Goal: Navigation & Orientation: Find specific page/section

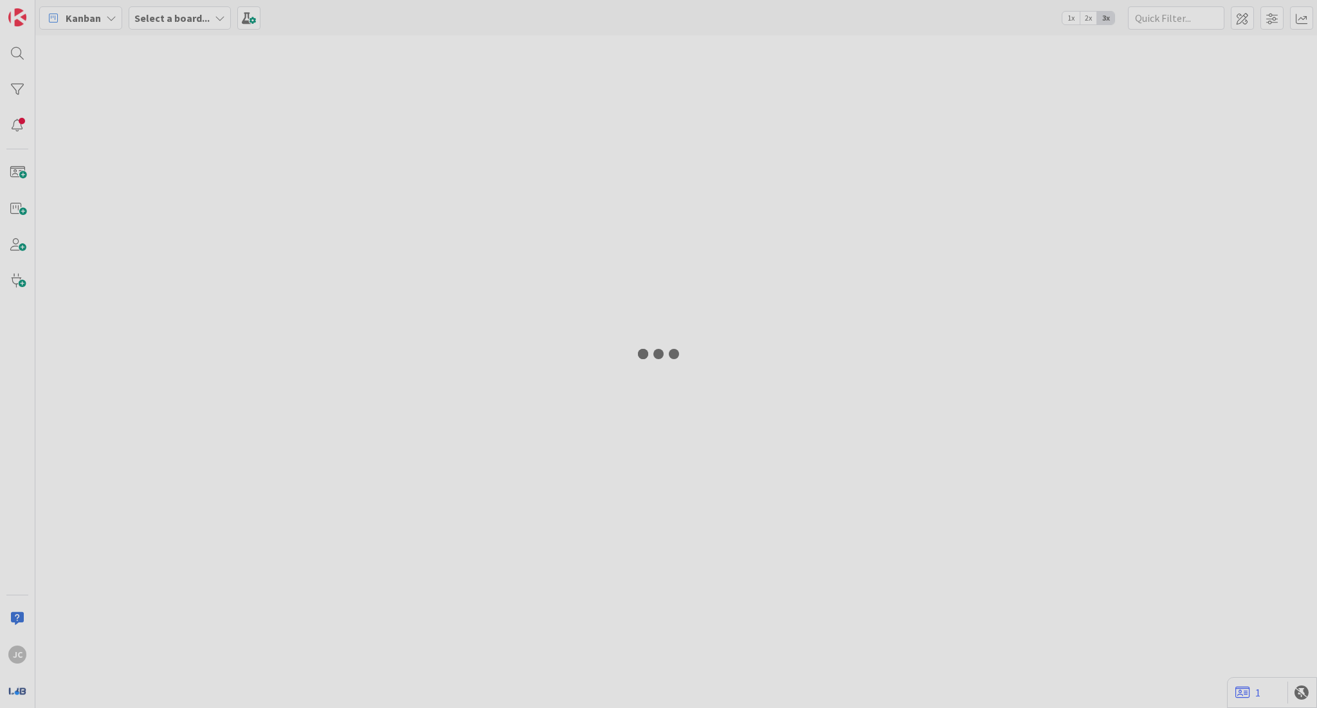
type input "latency"
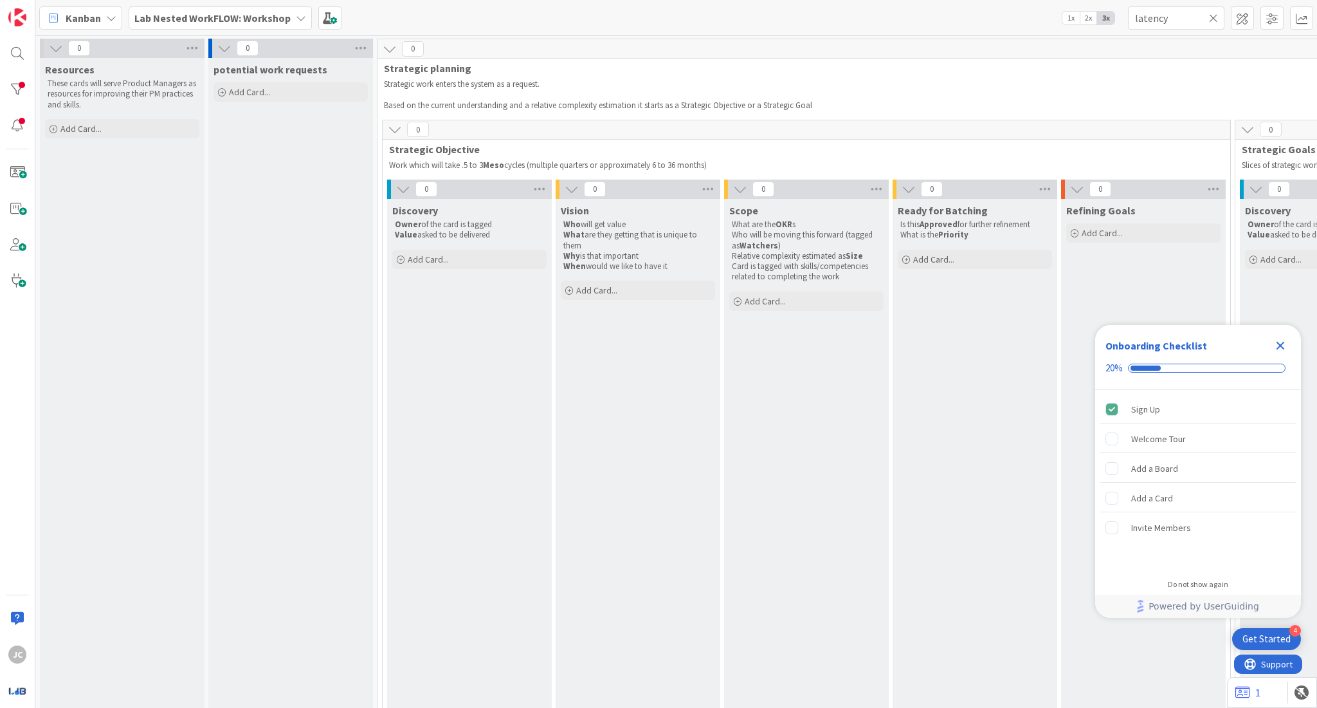
click at [1210, 16] on icon at bounding box center [1213, 18] width 9 height 12
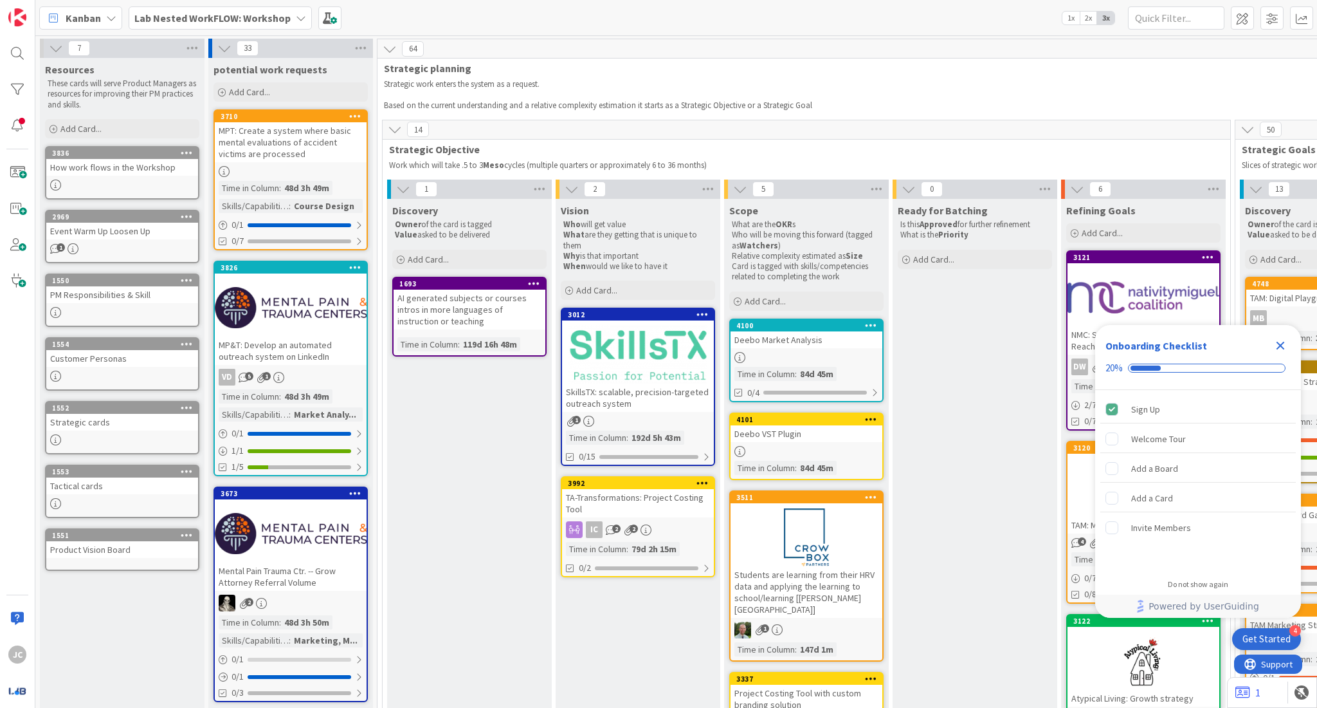
click at [271, 22] on b "Lab Nested WorkFLOW: Workshop" at bounding box center [212, 18] width 156 height 13
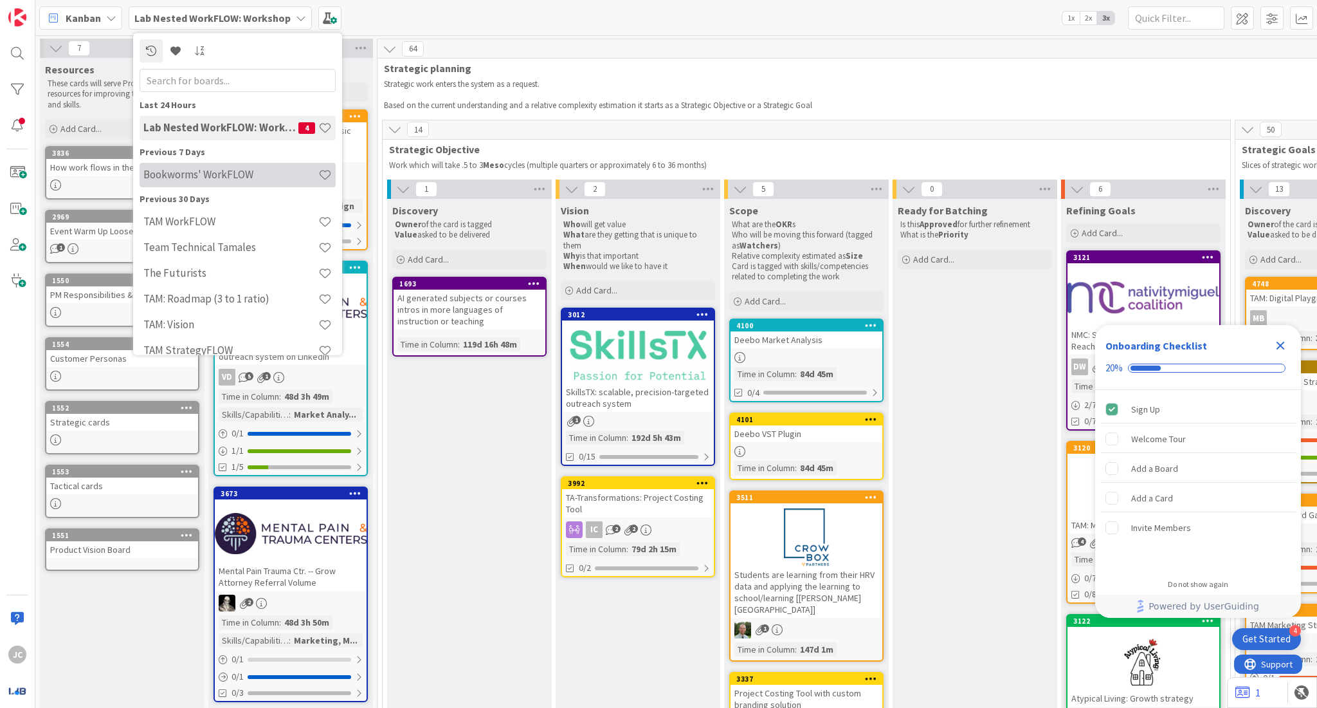
click at [239, 169] on h4 "Bookworms' WorkFLOW" at bounding box center [230, 175] width 175 height 13
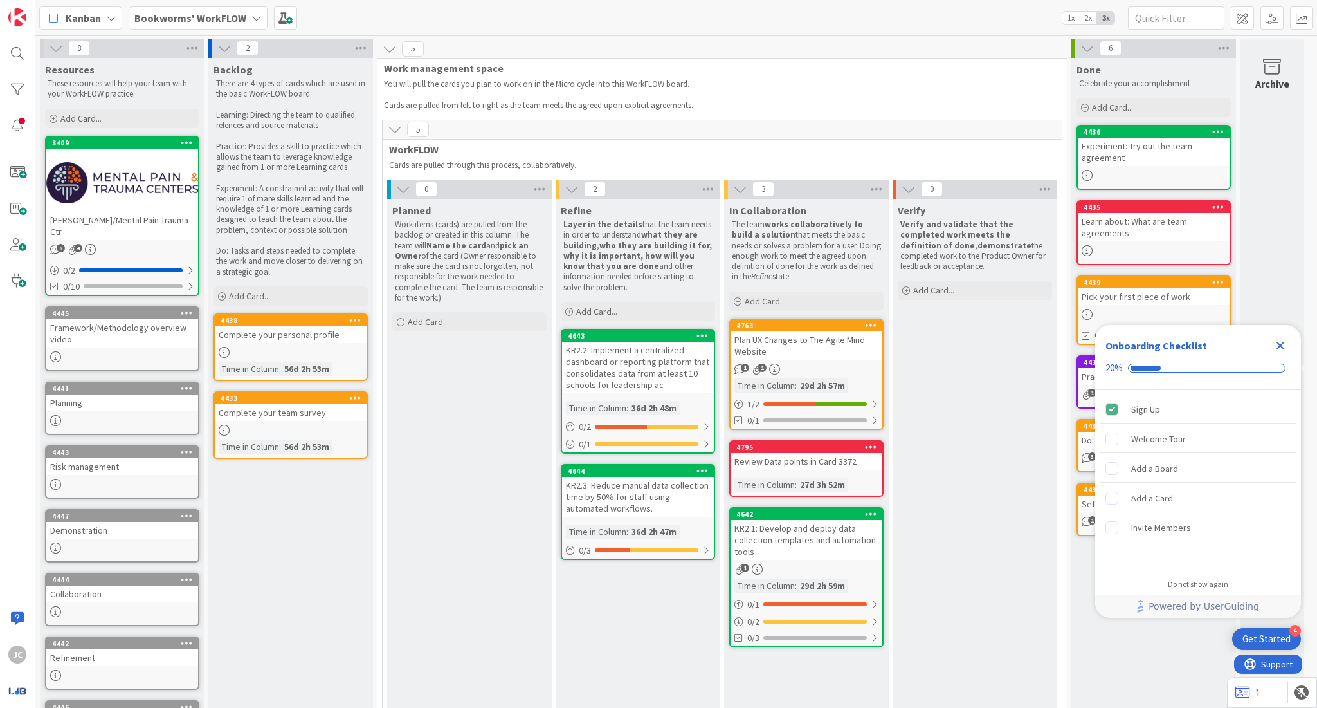
scroll to position [0, 5]
click at [809, 340] on div "Plan UX Changes to The Agile Mind Website" at bounding box center [807, 345] width 152 height 28
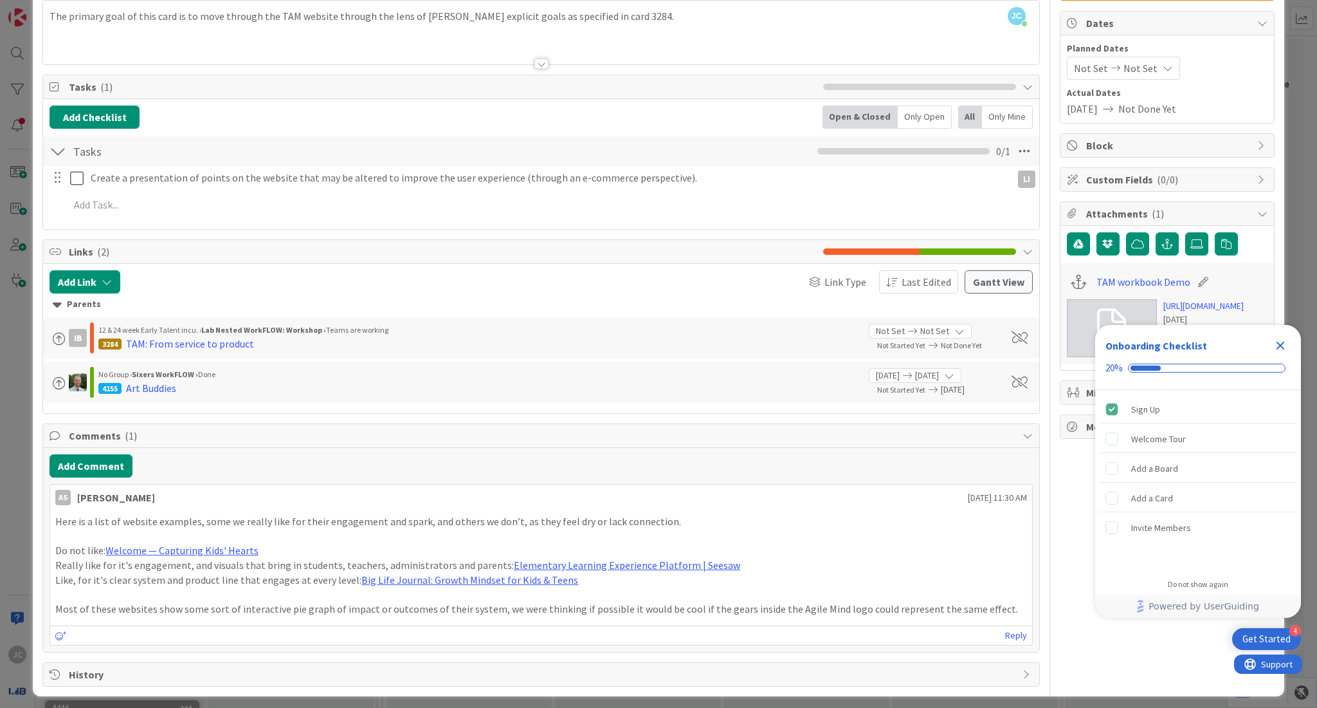
scroll to position [122, 0]
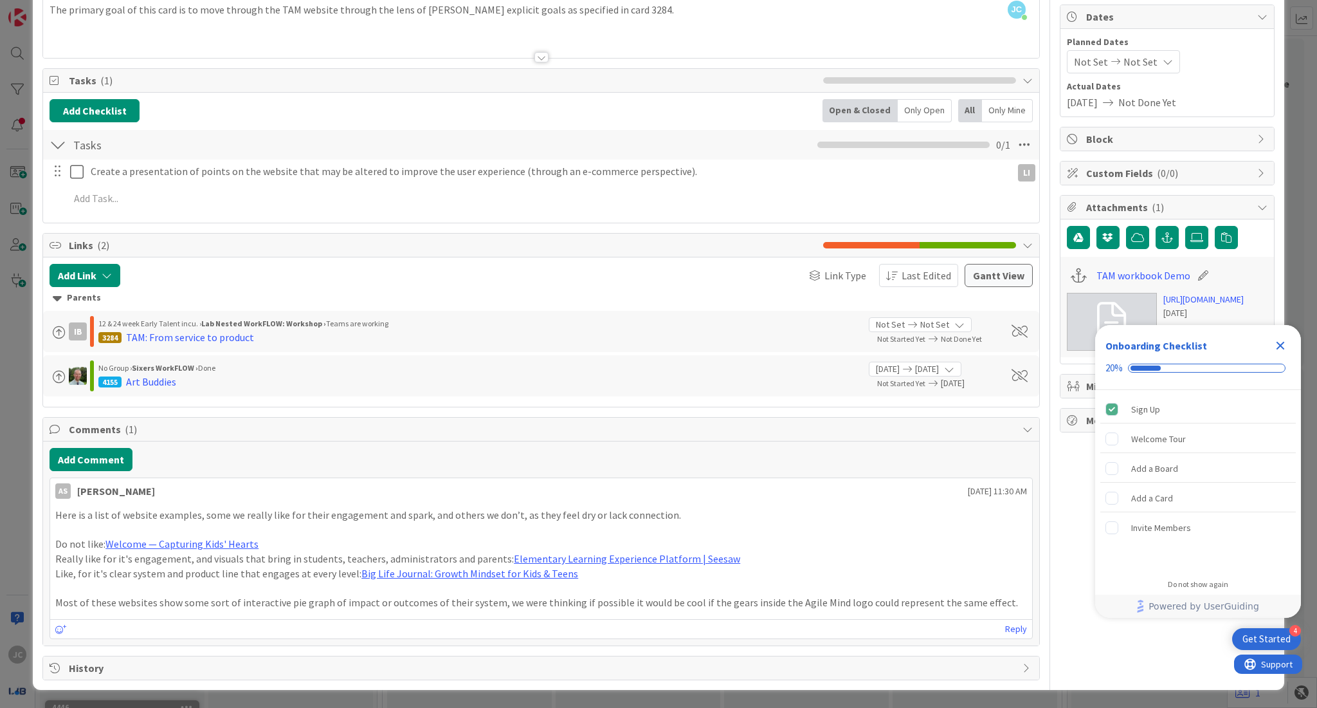
click at [1281, 350] on icon "Close Checklist" at bounding box center [1280, 345] width 15 height 15
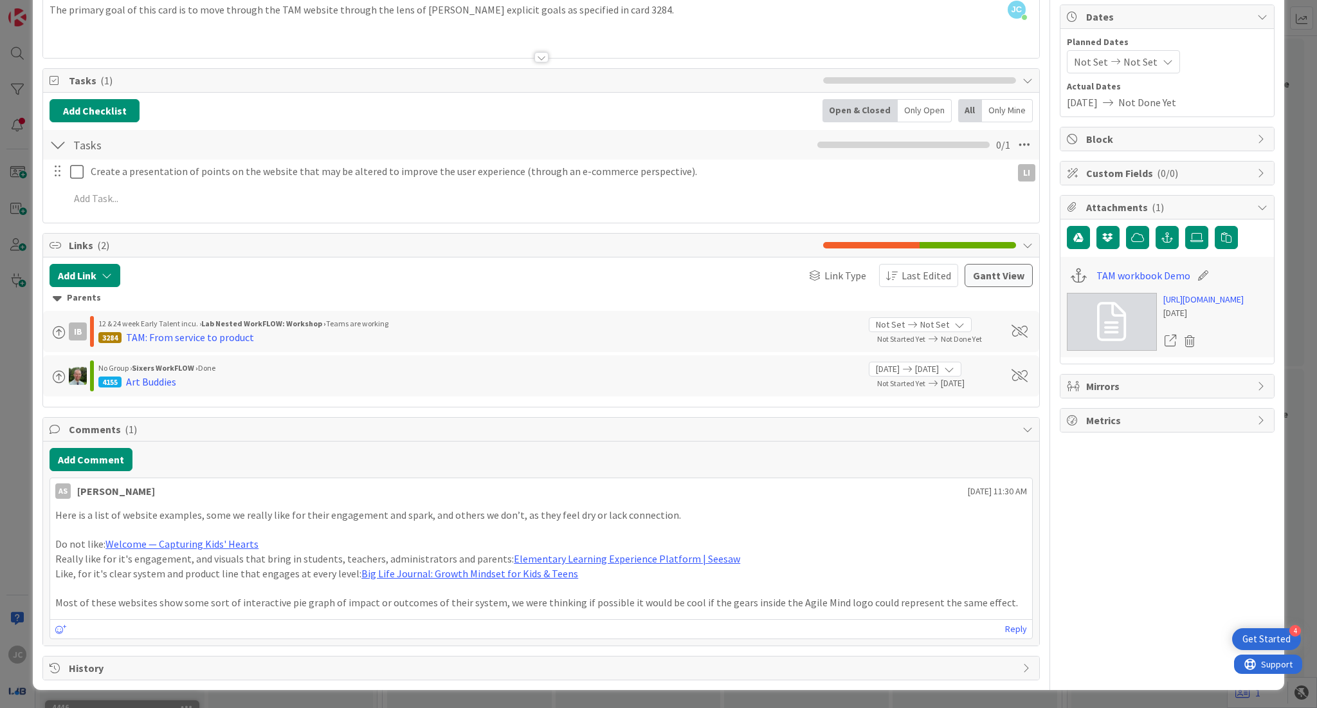
scroll to position [0, 0]
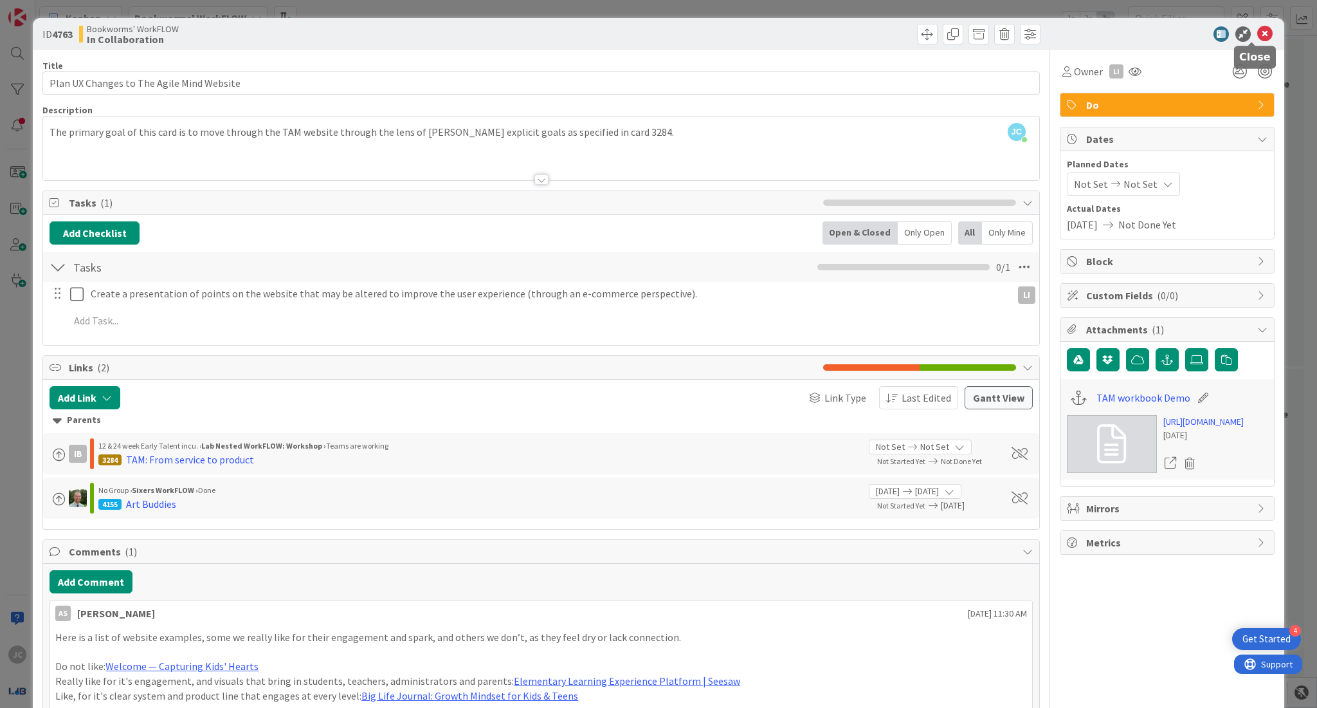
click at [1258, 33] on icon at bounding box center [1265, 33] width 15 height 15
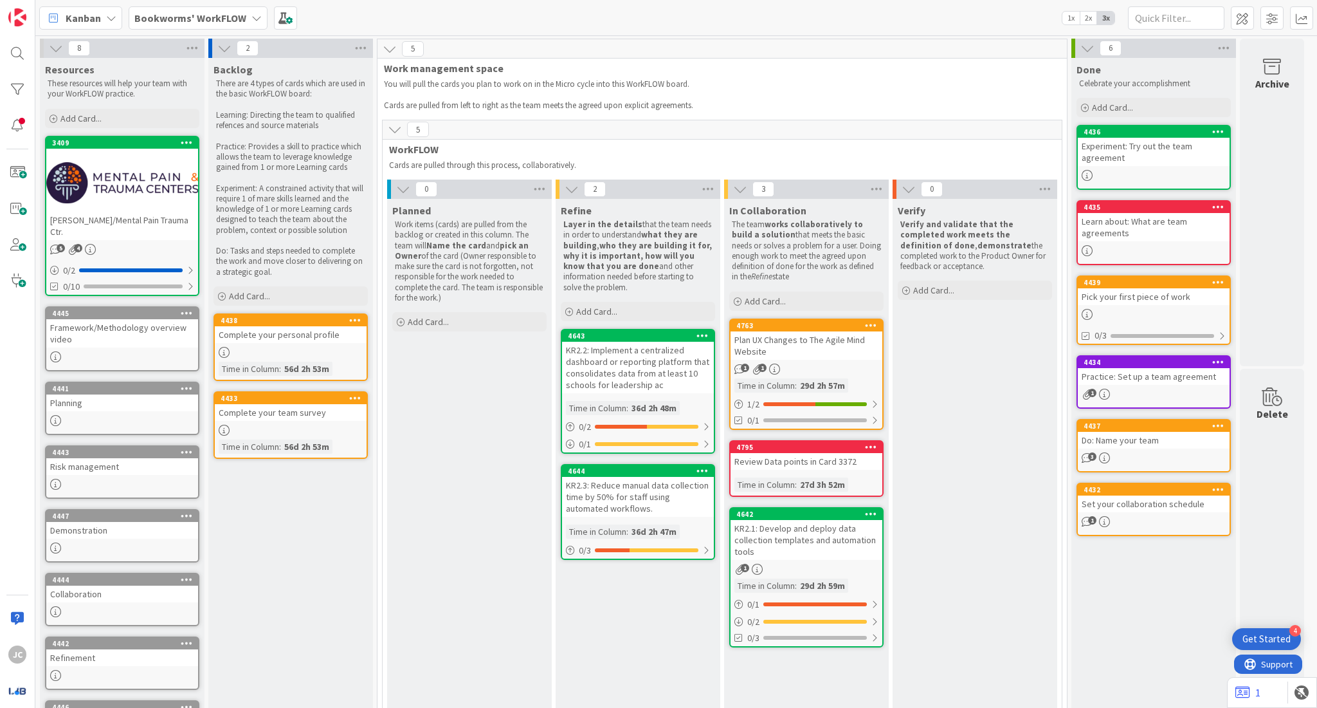
click at [241, 22] on b "Bookworms' WorkFLOW" at bounding box center [190, 18] width 112 height 13
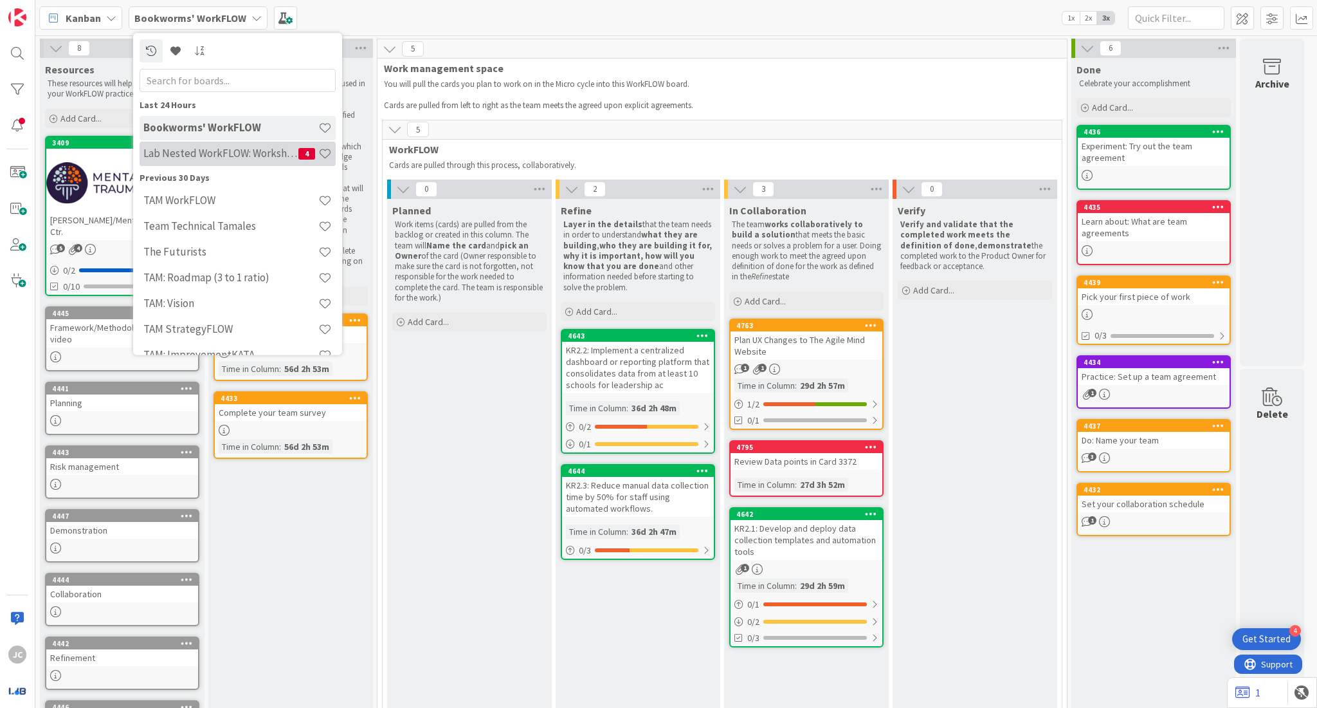
click at [248, 161] on div "Lab Nested WorkFLOW: Workshop 4" at bounding box center [238, 154] width 196 height 24
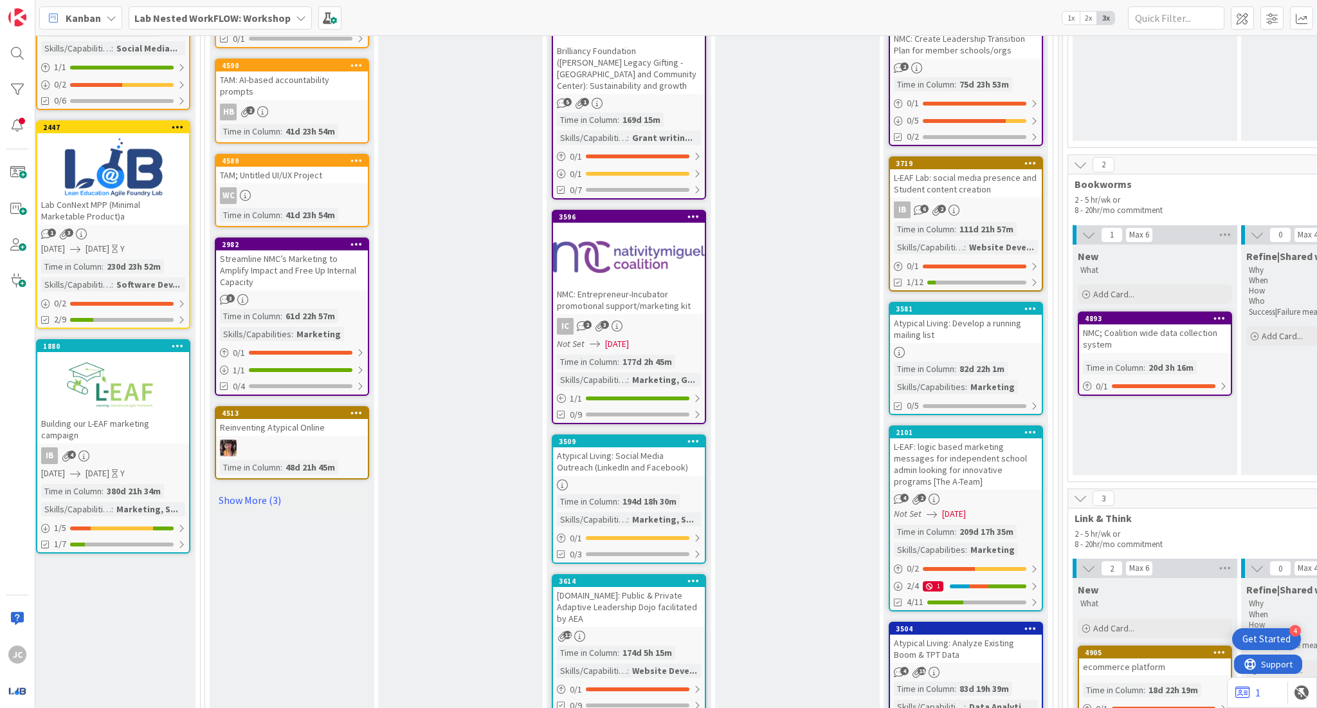
scroll to position [0, 1031]
